Goal: Task Accomplishment & Management: Use online tool/utility

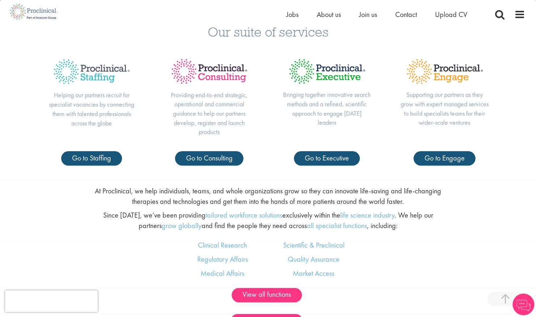
scroll to position [392, 0]
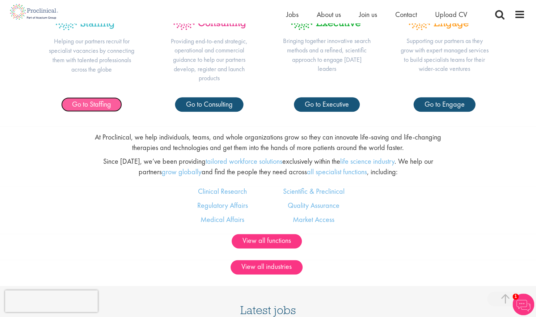
click at [102, 110] on link "Go to Staffing" at bounding box center [91, 104] width 61 height 14
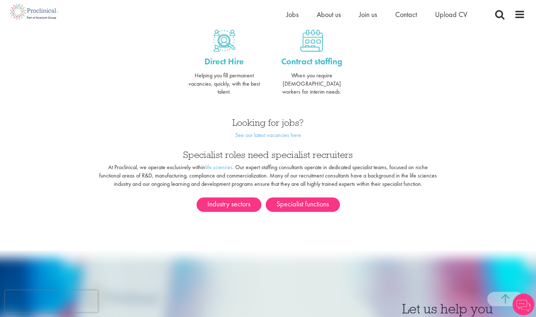
scroll to position [401, 0]
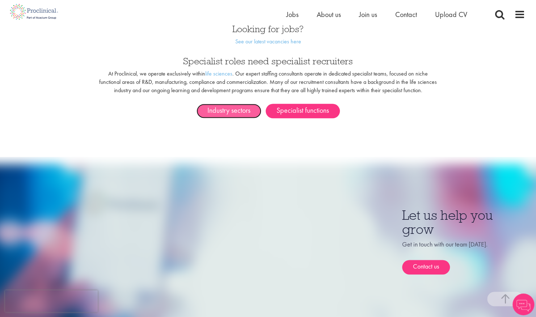
click at [238, 108] on link "Industry sectors" at bounding box center [229, 111] width 65 height 14
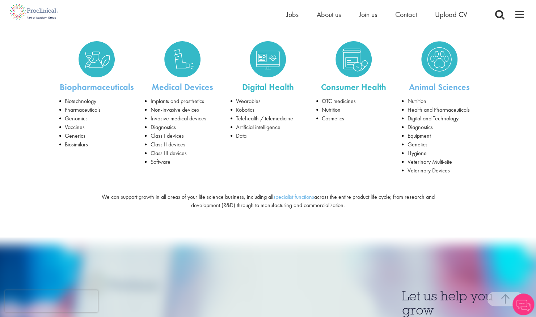
scroll to position [132, 0]
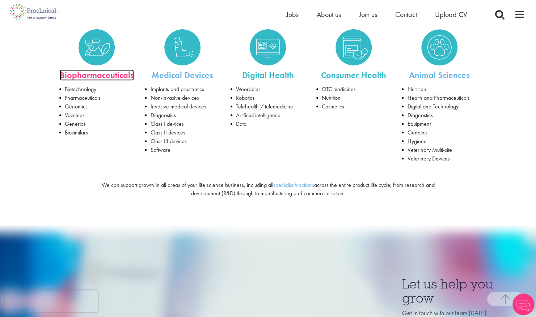
click at [80, 75] on link "Biopharmaceuticals" at bounding box center [97, 74] width 74 height 11
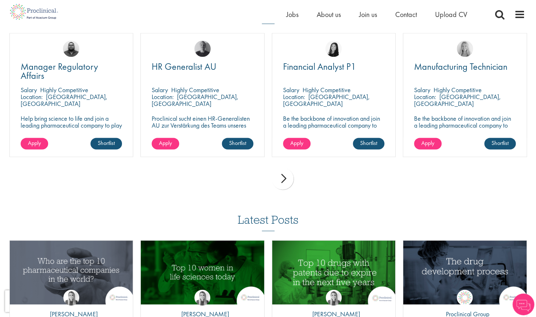
scroll to position [526, 0]
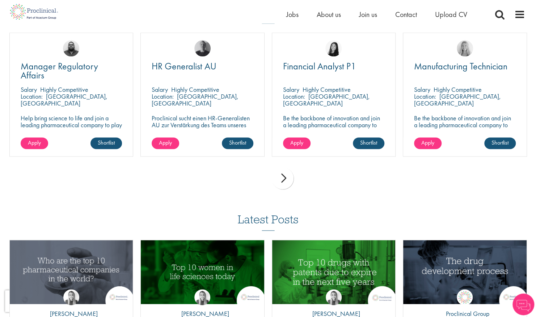
click at [289, 180] on div "next" at bounding box center [283, 179] width 22 height 22
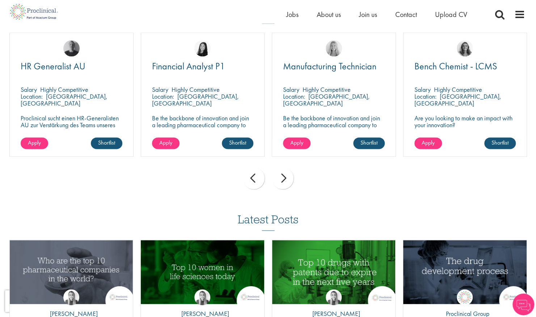
click at [289, 180] on div "next" at bounding box center [283, 179] width 22 height 22
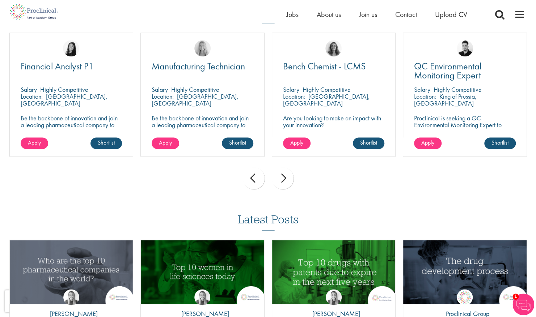
click at [289, 180] on div "next" at bounding box center [283, 179] width 22 height 22
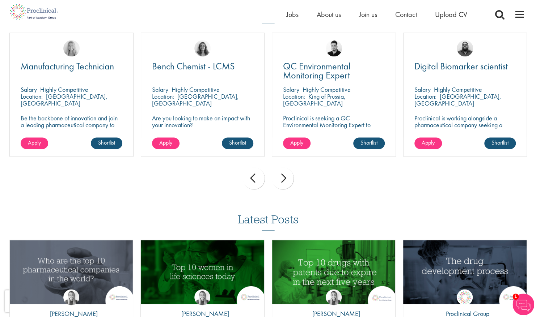
click at [289, 180] on div "next" at bounding box center [283, 179] width 22 height 22
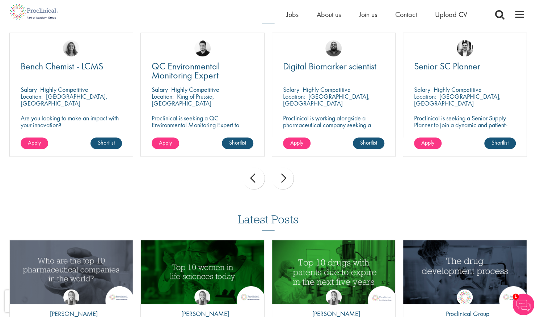
click at [289, 180] on div "next" at bounding box center [283, 179] width 22 height 22
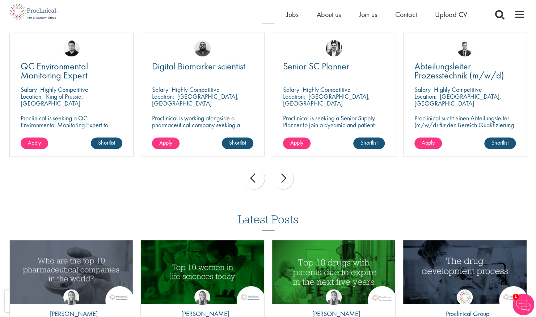
click at [289, 180] on div "next" at bounding box center [283, 179] width 22 height 22
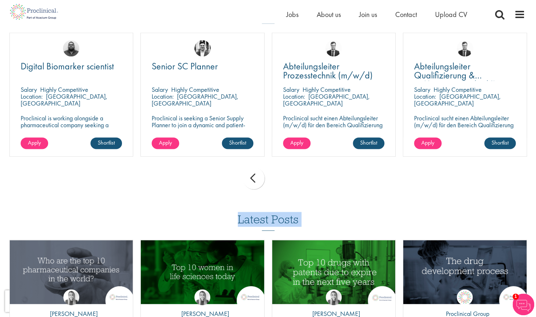
click at [289, 180] on div "prev next" at bounding box center [268, 179] width 525 height 31
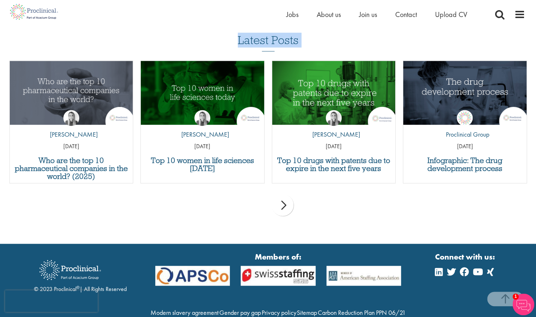
scroll to position [737, 0]
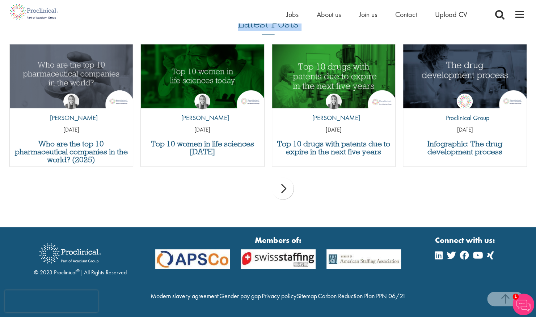
drag, startPoint x: 289, startPoint y: 180, endPoint x: 194, endPoint y: 189, distance: 94.9
click at [194, 189] on div "prev next" at bounding box center [268, 189] width 525 height 31
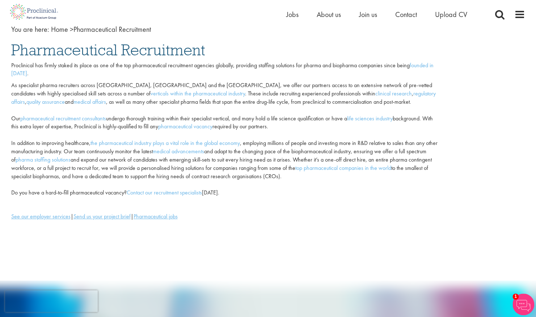
scroll to position [0, 0]
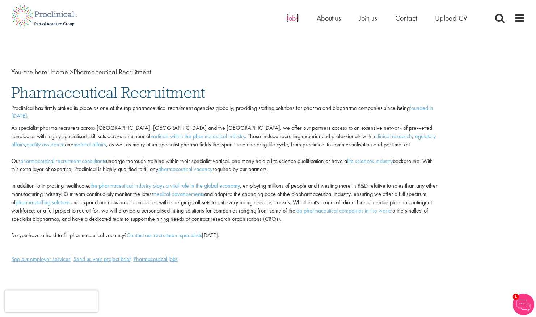
click at [291, 20] on span "Jobs" at bounding box center [292, 17] width 12 height 9
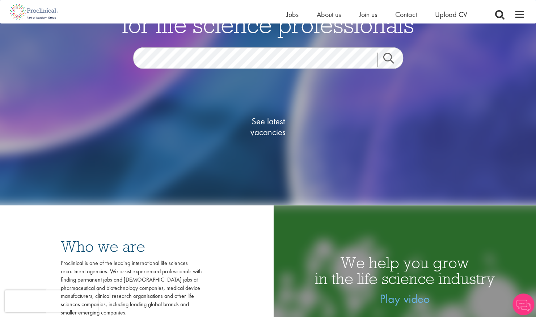
scroll to position [99, 0]
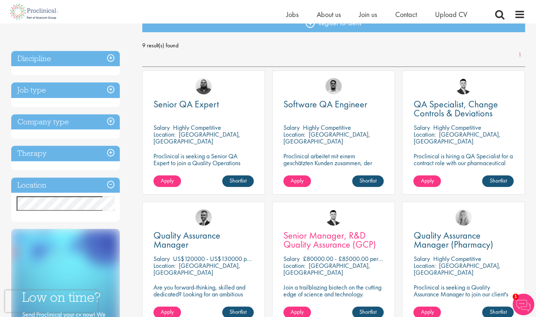
scroll to position [83, 0]
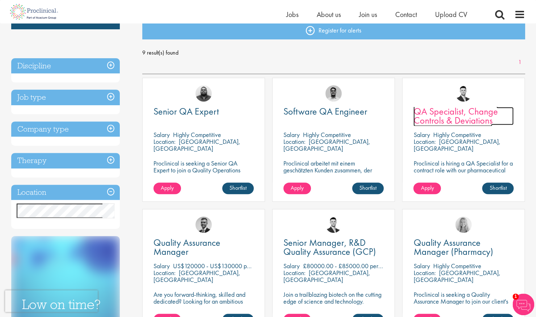
click at [437, 114] on span "QA Specialist, Change Controls & Deviations" at bounding box center [455, 115] width 84 height 21
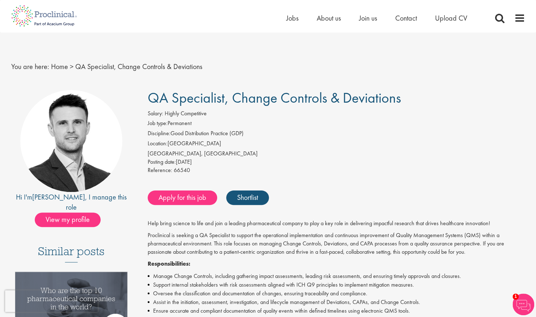
drag, startPoint x: 151, startPoint y: 96, endPoint x: 398, endPoint y: 104, distance: 247.7
click at [398, 104] on span "QA Specialist, Change Controls & Deviations" at bounding box center [274, 98] width 253 height 18
drag, startPoint x: 407, startPoint y: 102, endPoint x: 139, endPoint y: 95, distance: 268.0
copy span "QA Specialist, Change Controls & Deviations"
